Goal: Task Accomplishment & Management: Manage account settings

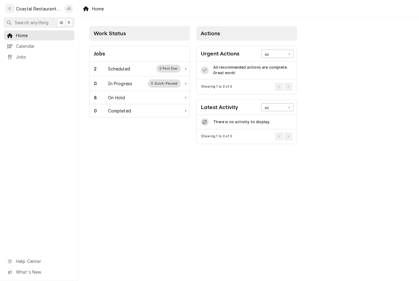
click at [131, 69] on div "2 Scheduled 0 Past Due" at bounding box center [137, 69] width 87 height 8
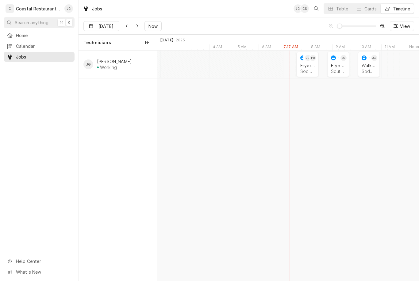
scroll to position [0, 5032]
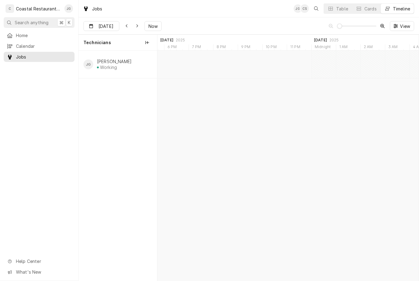
type input "Sep 2"
click at [31, 42] on div "Calendar" at bounding box center [39, 46] width 68 height 8
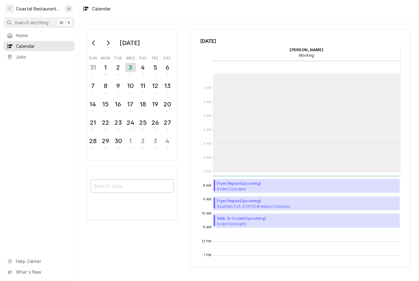
scroll to position [98, 0]
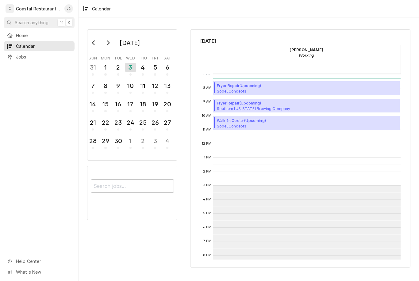
click at [41, 42] on div "Calendar" at bounding box center [39, 46] width 68 height 8
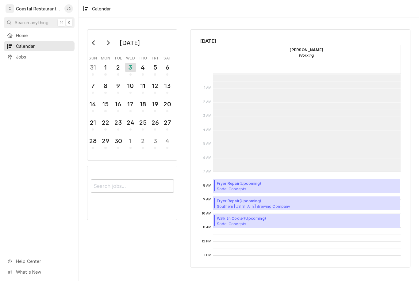
scroll to position [98, 0]
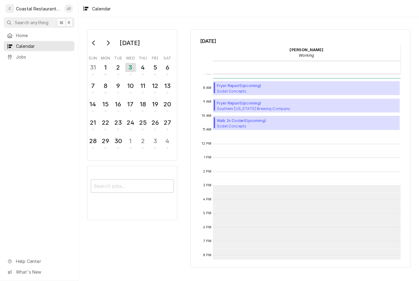
click at [31, 30] on link "Home" at bounding box center [39, 35] width 71 height 10
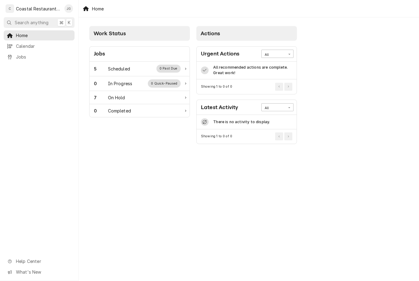
click at [123, 94] on div "On Hold" at bounding box center [116, 97] width 17 height 6
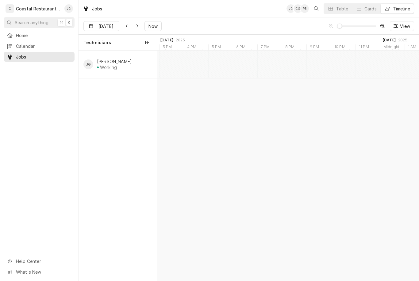
scroll to position [0, 5347]
type input "Sep 3"
click at [336, 63] on div "Fryer Repair Sodel Concepts | Lewes, 19958" at bounding box center [336, 68] width 17 height 13
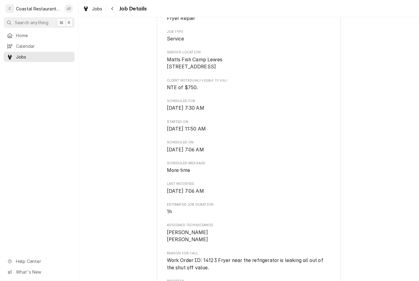
scroll to position [121, 0]
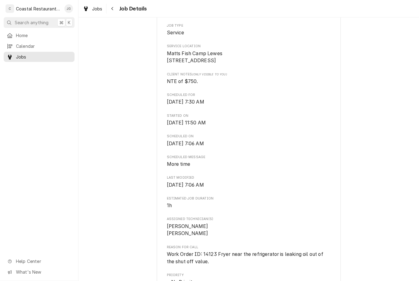
click at [37, 33] on span "Home" at bounding box center [44, 35] width 56 height 6
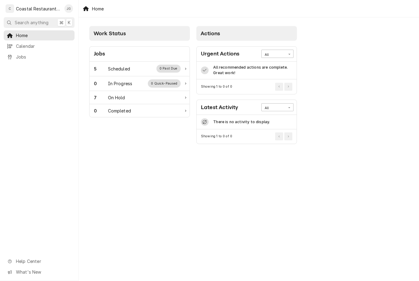
click at [134, 71] on div "5 Scheduled 0 Past Due" at bounding box center [137, 69] width 87 height 8
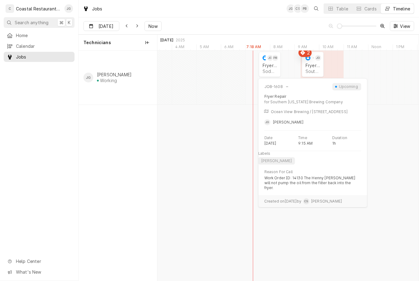
click at [315, 58] on div "James Gatton's Avatar" at bounding box center [318, 58] width 6 height 6
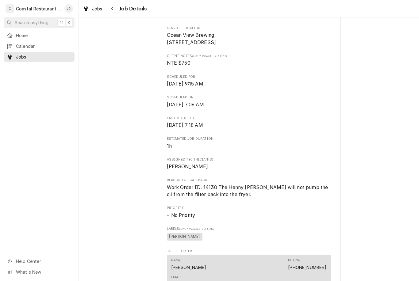
scroll to position [175, 0]
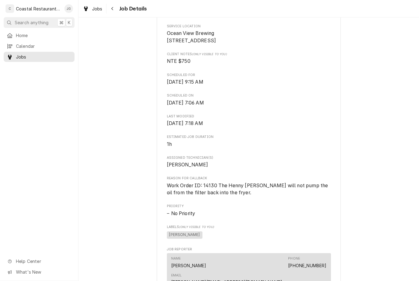
click at [49, 33] on span "Home" at bounding box center [44, 35] width 56 height 6
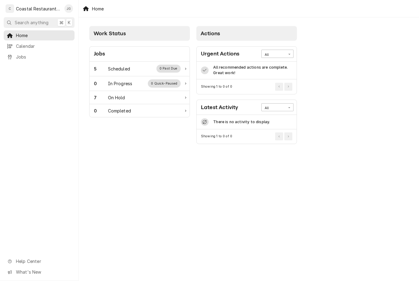
click at [136, 67] on div "5 Scheduled 0 Past Due" at bounding box center [137, 69] width 87 height 8
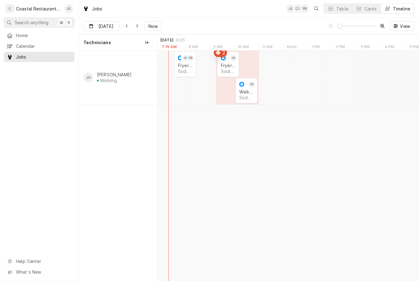
click at [247, 90] on div "Walk In Cooler" at bounding box center [246, 91] width 14 height 5
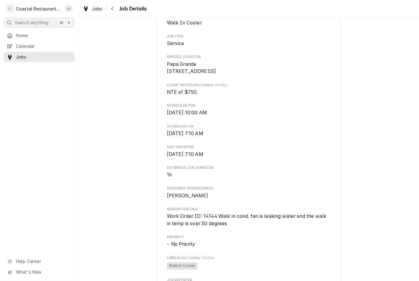
scroll to position [115, 0]
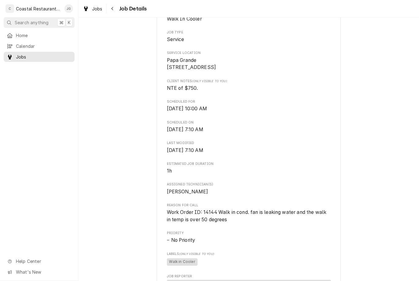
click at [35, 33] on span "Home" at bounding box center [44, 35] width 56 height 6
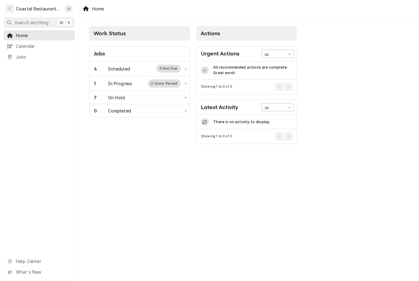
click at [129, 65] on div "4 Scheduled 0 Past Due" at bounding box center [137, 69] width 87 height 8
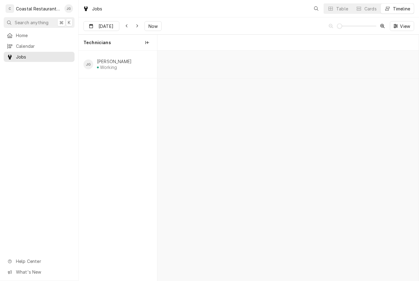
scroll to position [0, 5173]
